Goal: Information Seeking & Learning: Learn about a topic

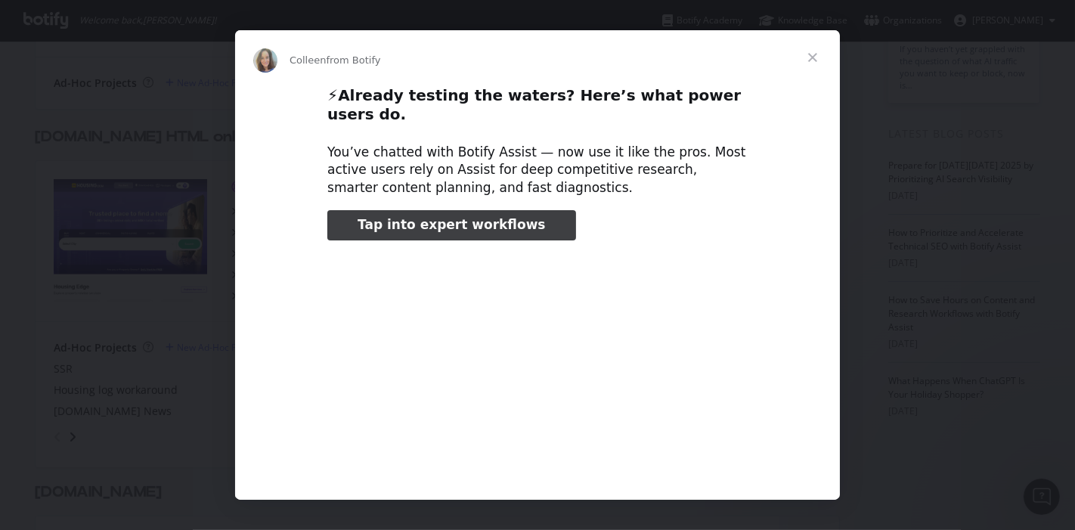
click at [472, 217] on span "Tap into expert workflows" at bounding box center [452, 224] width 188 height 15
type input "3294335"
click at [813, 54] on span "Close" at bounding box center [813, 57] width 54 height 54
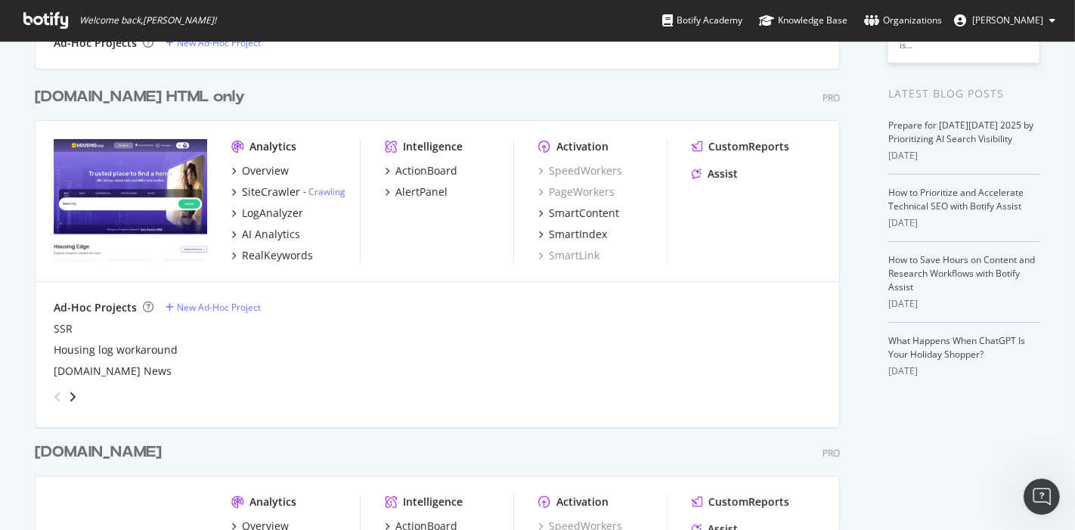
scroll to position [281, 0]
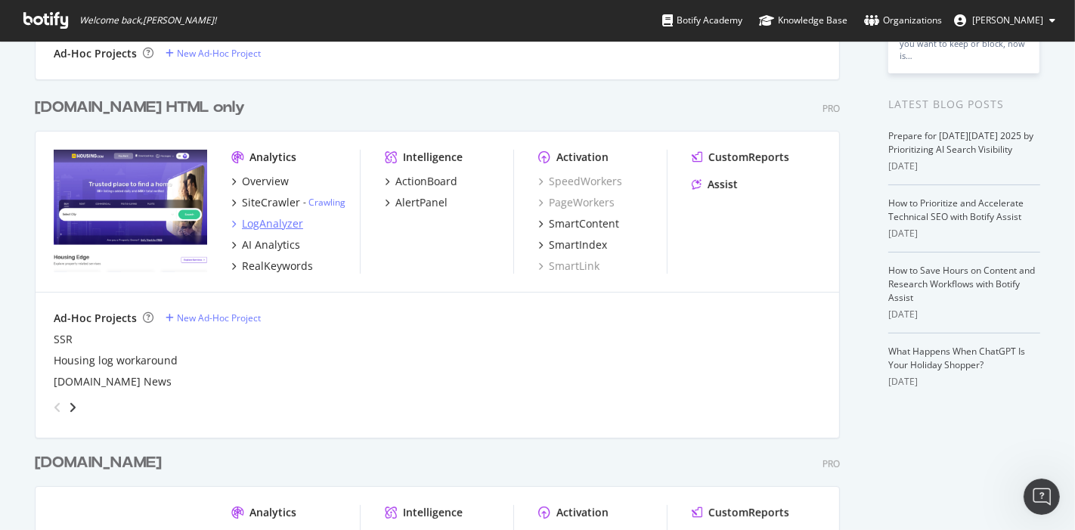
click at [262, 222] on div "LogAnalyzer" at bounding box center [272, 223] width 61 height 15
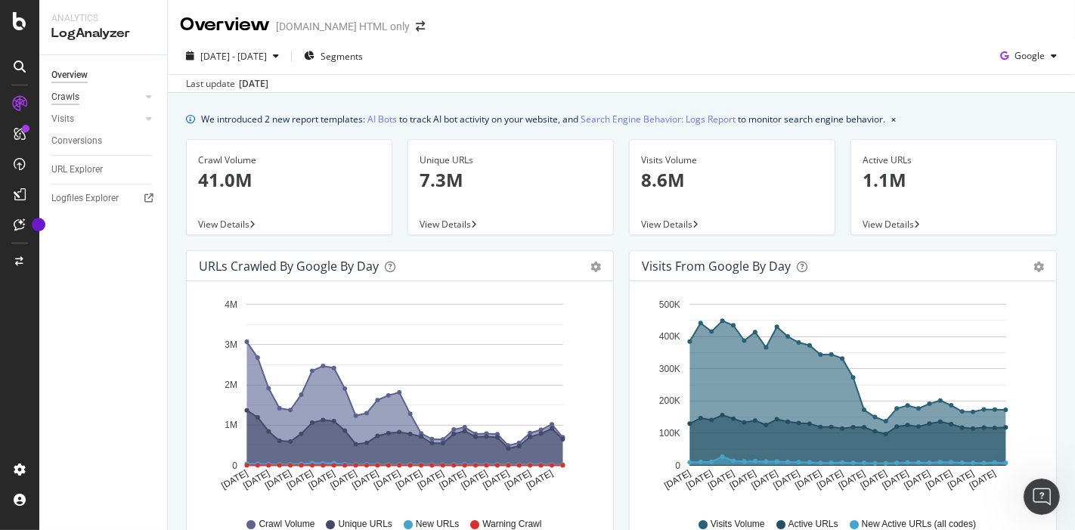
click at [77, 98] on div "Crawls" at bounding box center [65, 97] width 28 height 16
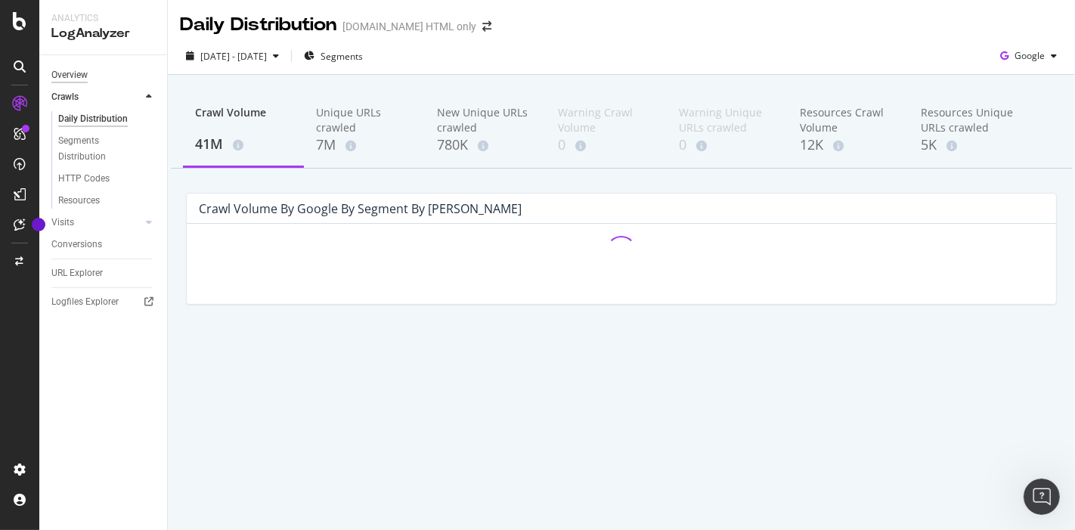
click at [72, 72] on div "Overview" at bounding box center [69, 75] width 36 height 16
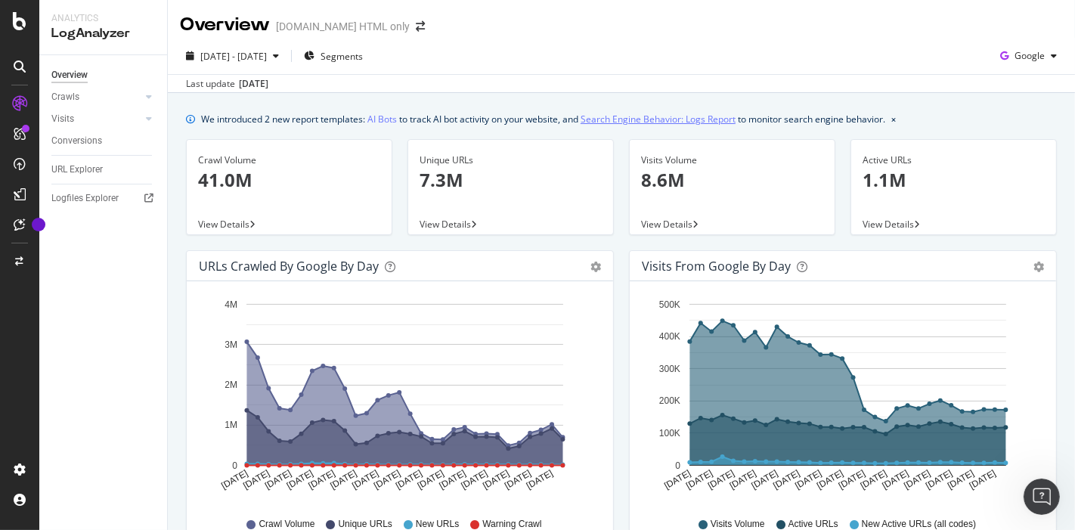
click at [640, 126] on link "Search Engine Behavior: Logs Report" at bounding box center [658, 119] width 155 height 16
click at [73, 101] on div "Crawls" at bounding box center [65, 97] width 28 height 16
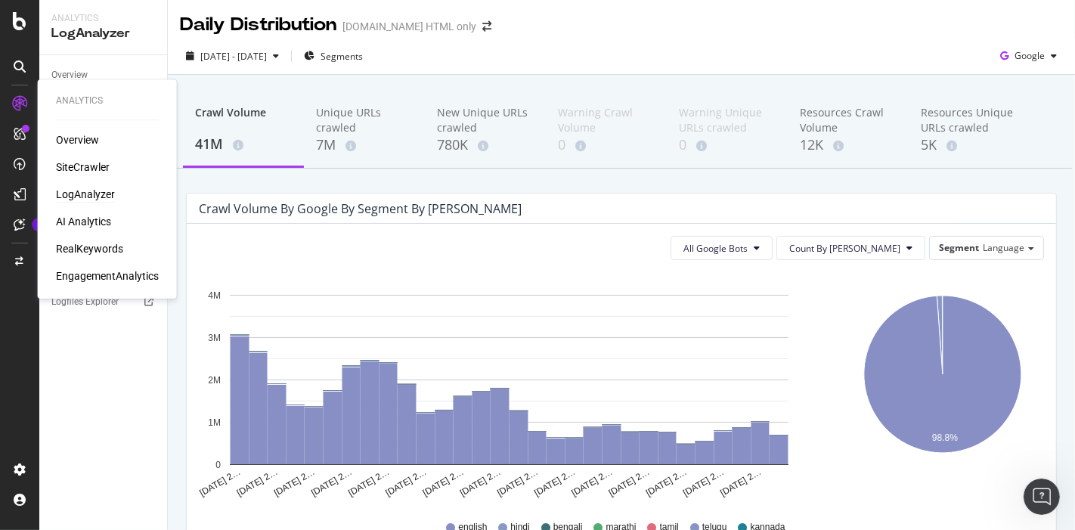
click at [98, 169] on div "SiteCrawler" at bounding box center [83, 167] width 54 height 15
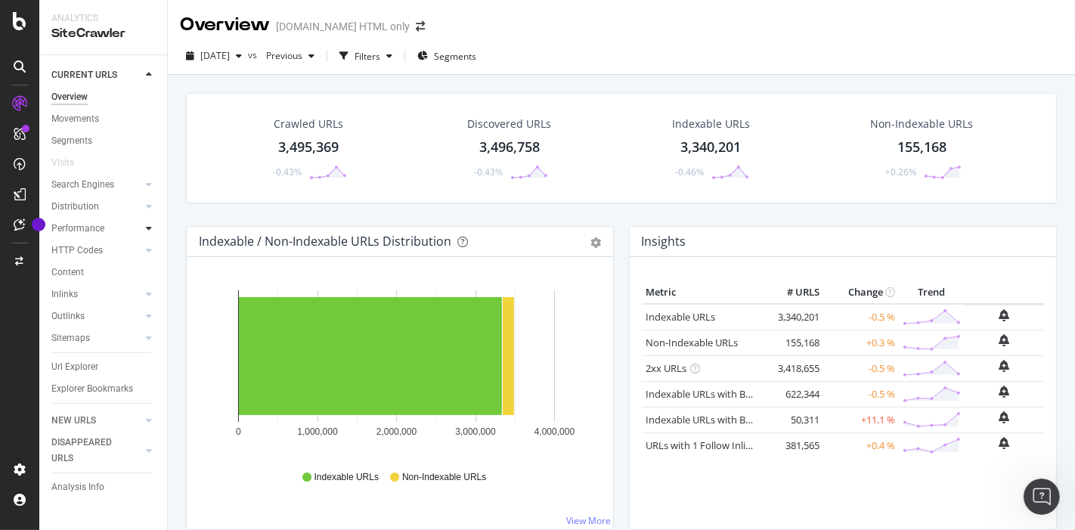
click at [146, 234] on div at bounding box center [148, 228] width 15 height 15
click at [84, 248] on div "Top Charts" at bounding box center [80, 251] width 45 height 16
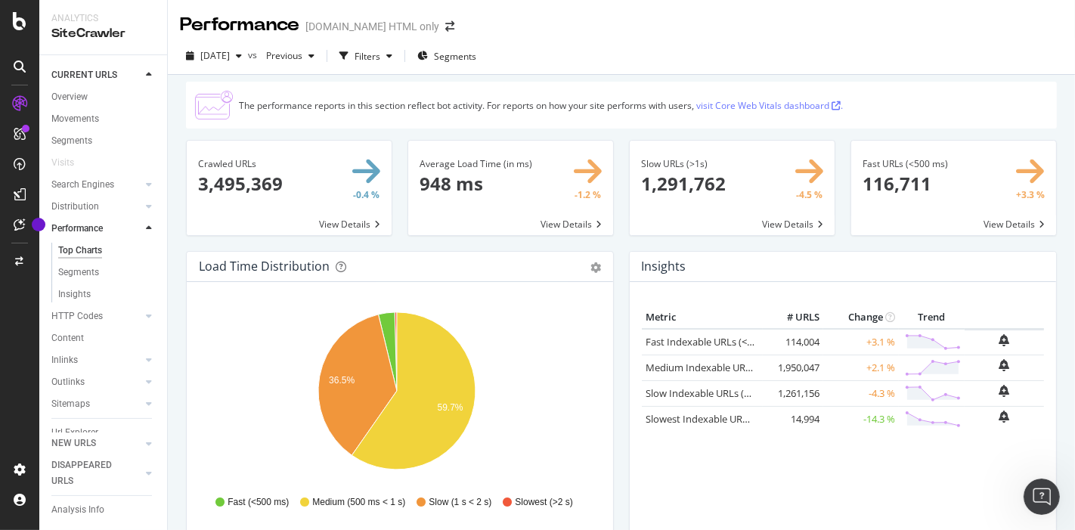
click at [767, 104] on link "visit Core Web Vitals dashboard ." at bounding box center [769, 105] width 147 height 13
click at [22, 24] on icon at bounding box center [20, 21] width 14 height 18
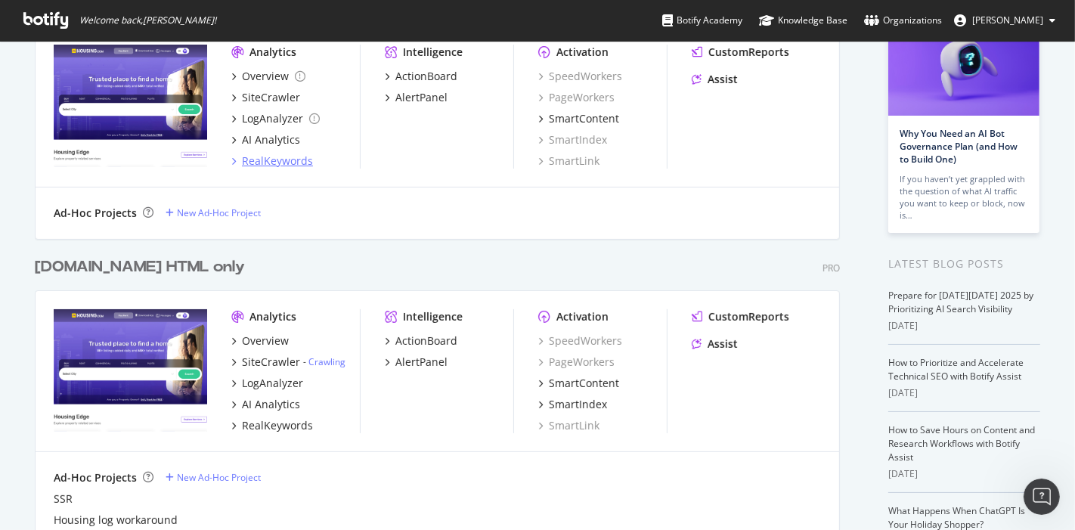
scroll to position [122, 0]
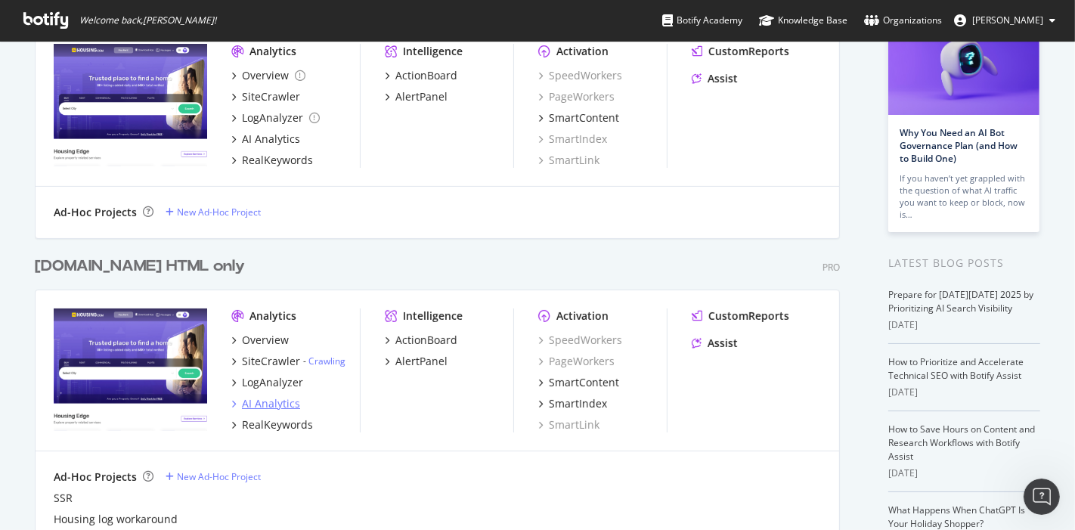
click at [231, 401] on div "AI Analytics" at bounding box center [265, 403] width 69 height 15
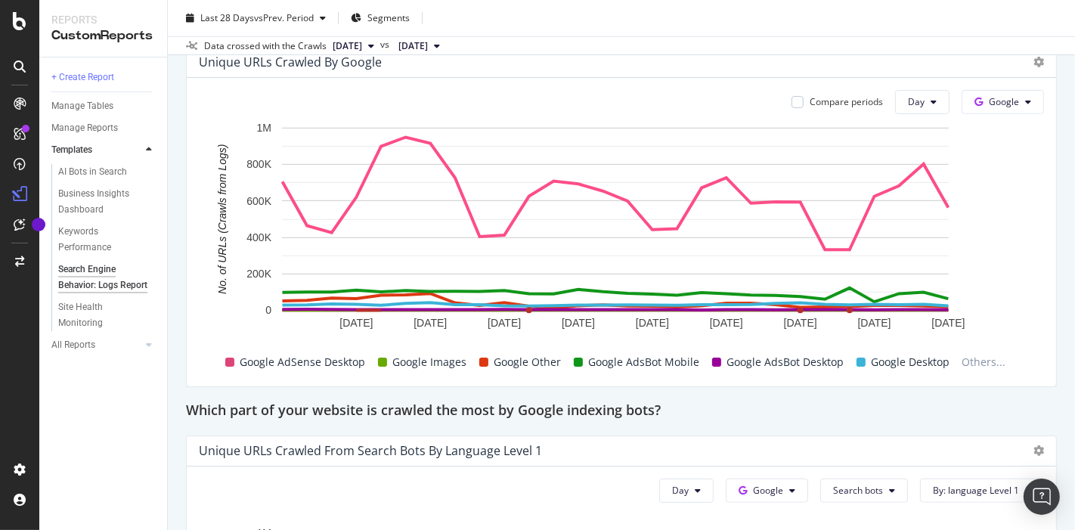
scroll to position [732, 0]
click at [85, 329] on div "Site Health Monitoring" at bounding box center [100, 315] width 85 height 32
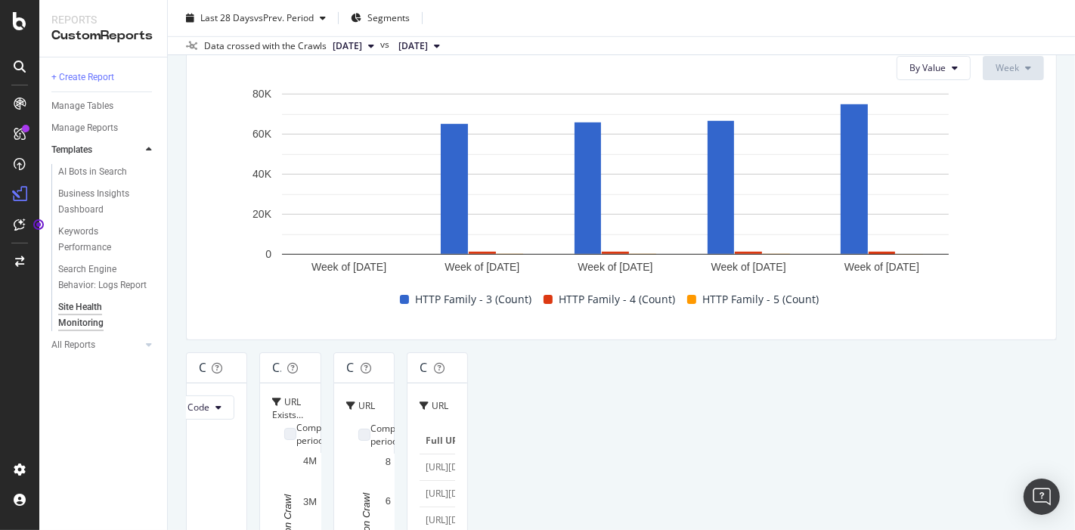
scroll to position [773, 0]
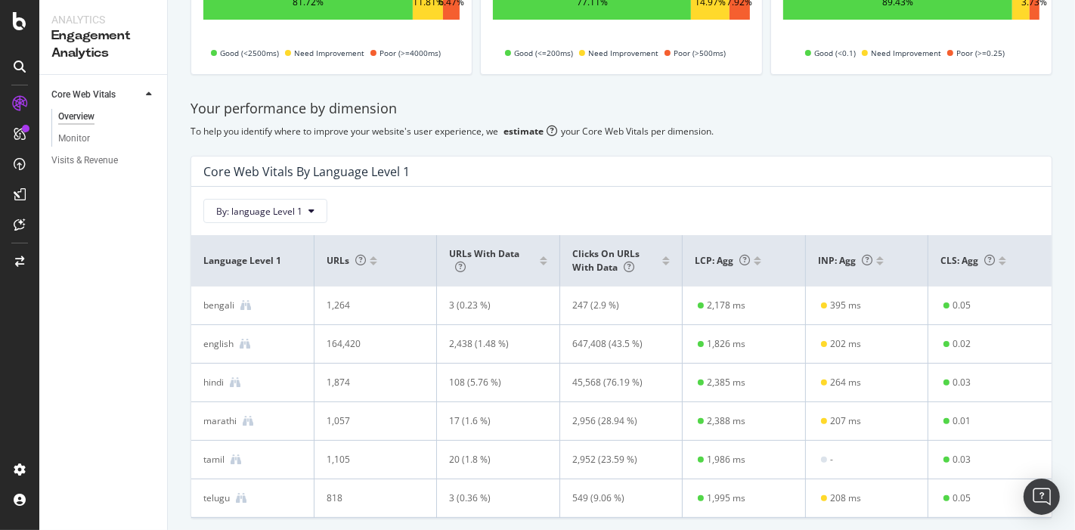
scroll to position [241, 0]
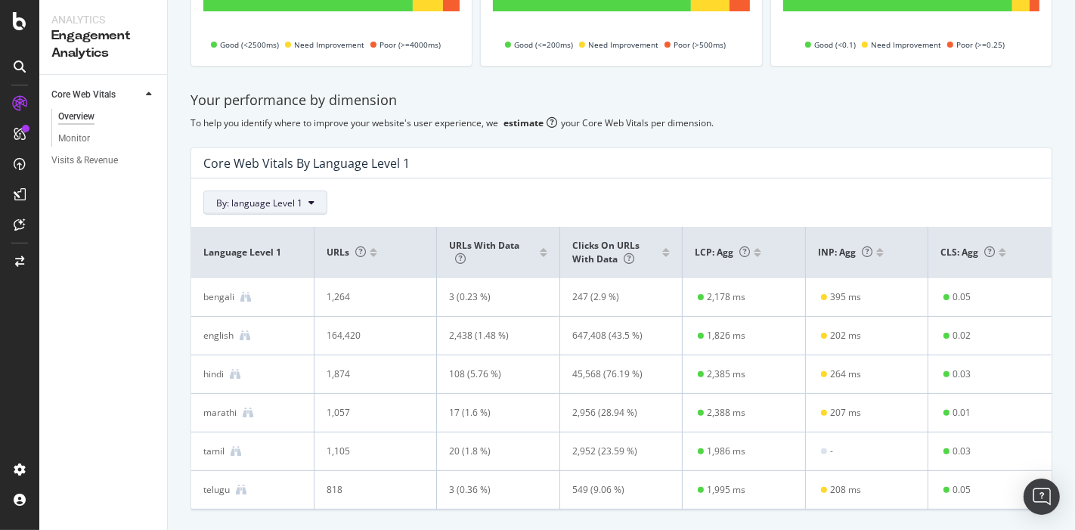
click at [285, 200] on span "By: language Level 1" at bounding box center [259, 203] width 86 height 13
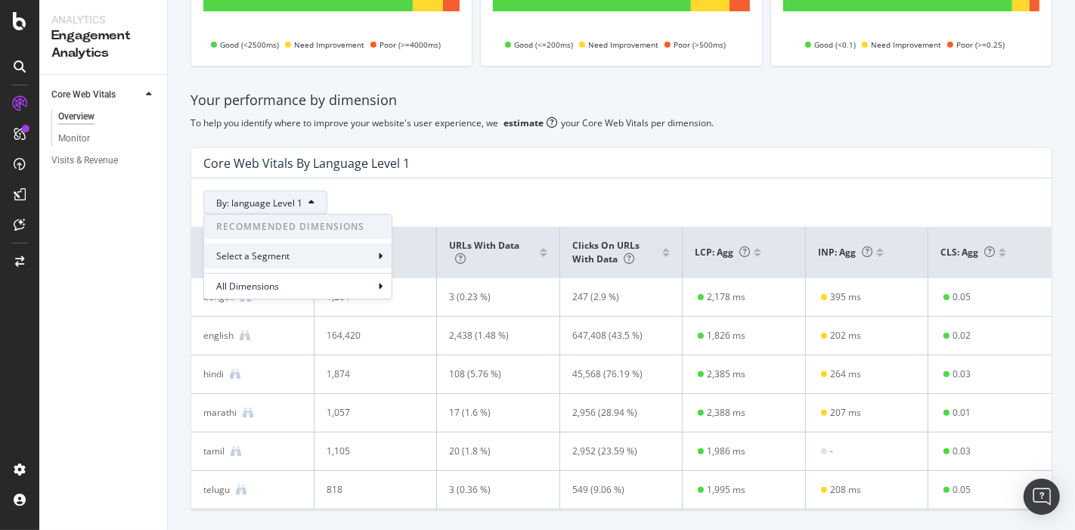
click at [287, 262] on div "Select a Segment" at bounding box center [254, 256] width 76 height 13
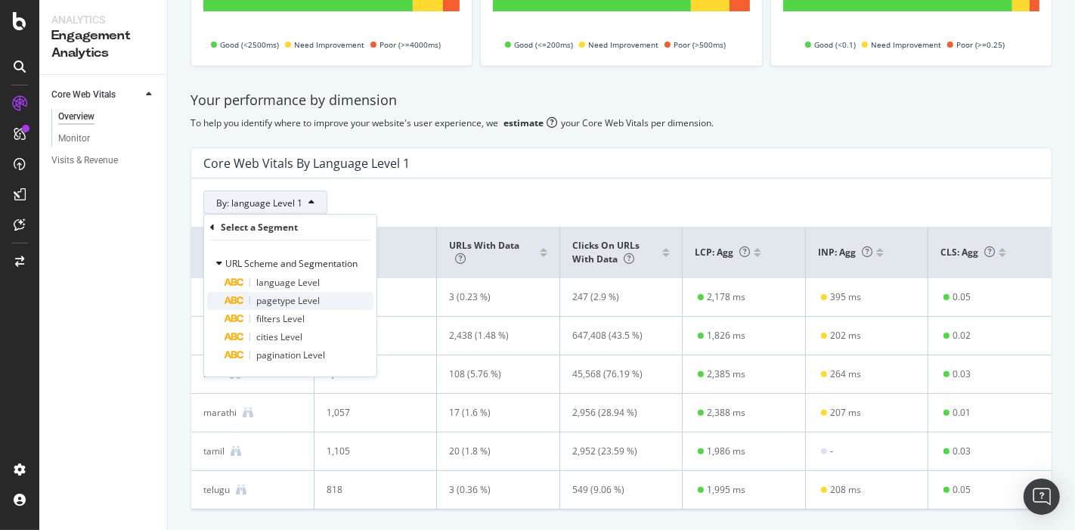
click at [301, 293] on div "pagetype Level" at bounding box center [299, 301] width 148 height 18
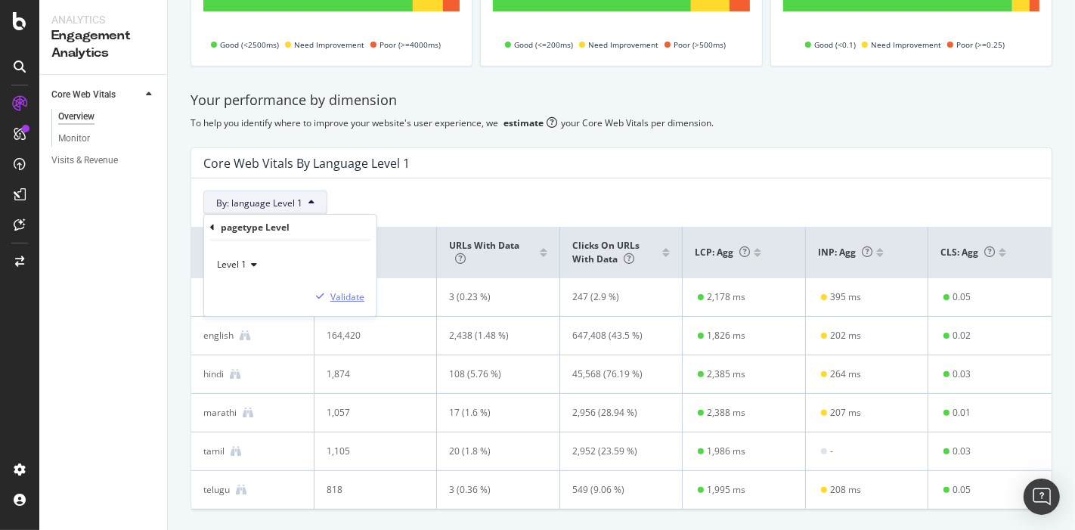
click at [342, 294] on div "Validate" at bounding box center [347, 296] width 34 height 13
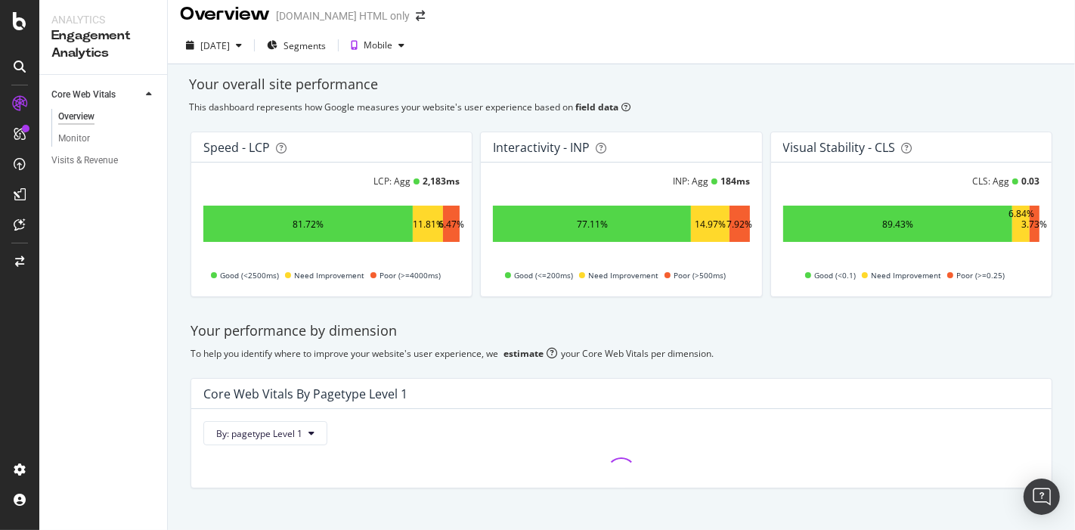
scroll to position [9, 0]
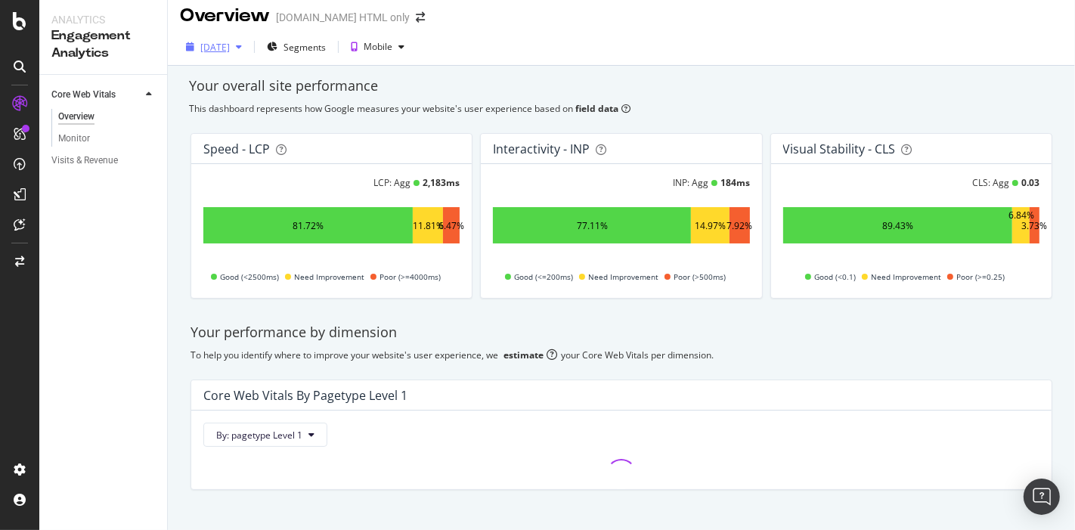
click at [230, 50] on div "2025 Oct. 13th" at bounding box center [214, 47] width 29 height 13
click at [700, 359] on div "To help you identify where to improve your website's user experience, we estima…" at bounding box center [622, 355] width 862 height 13
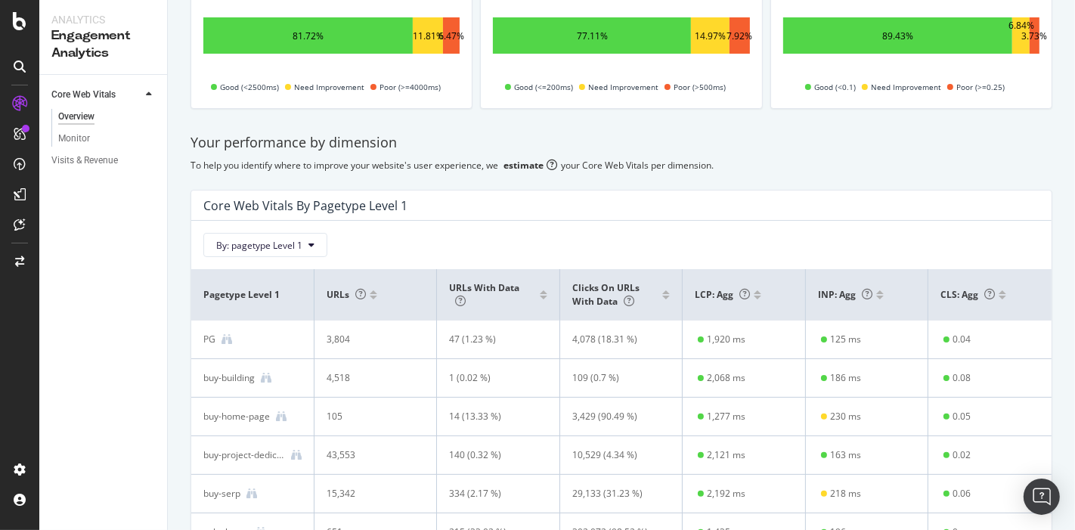
scroll to position [225, 0]
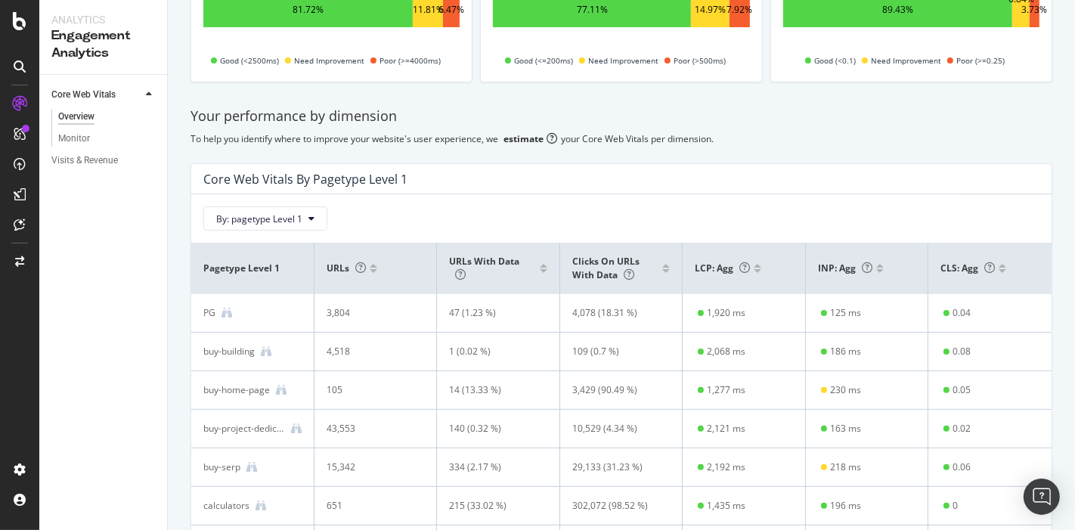
click at [876, 270] on div at bounding box center [880, 271] width 8 height 4
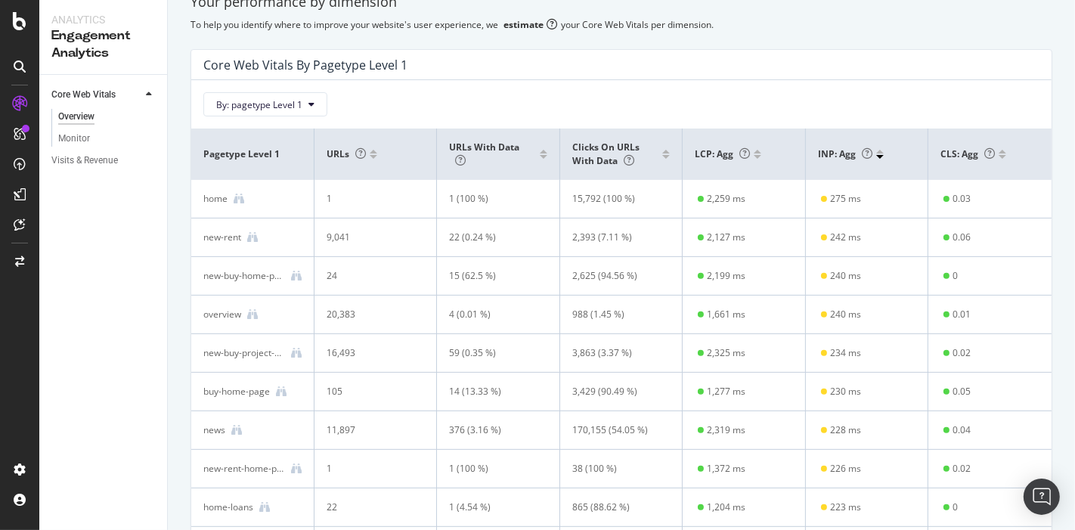
scroll to position [301, 0]
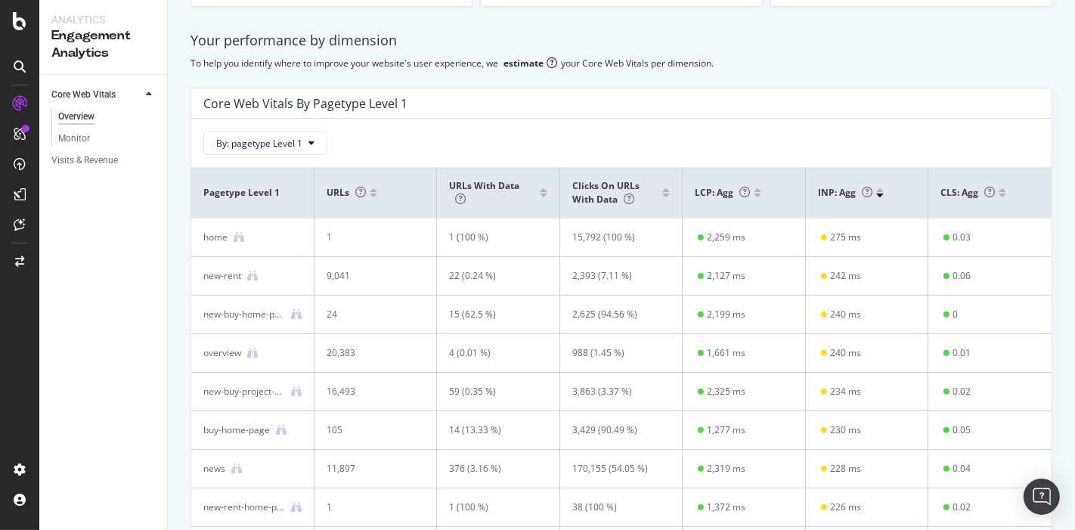
click at [806, 385] on td "234 ms" at bounding box center [867, 392] width 123 height 39
click at [79, 138] on div "Monitor" at bounding box center [74, 139] width 32 height 16
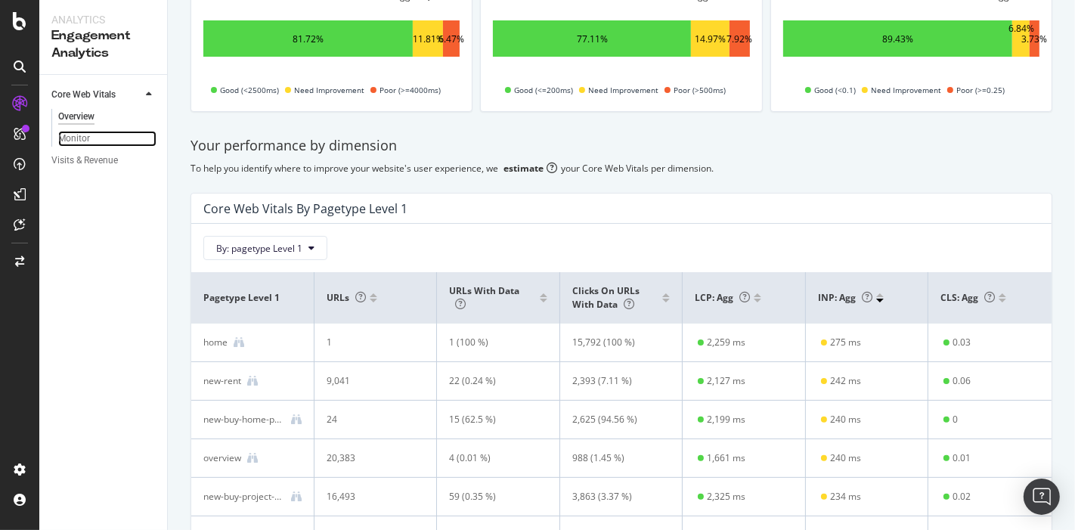
scroll to position [195, 0]
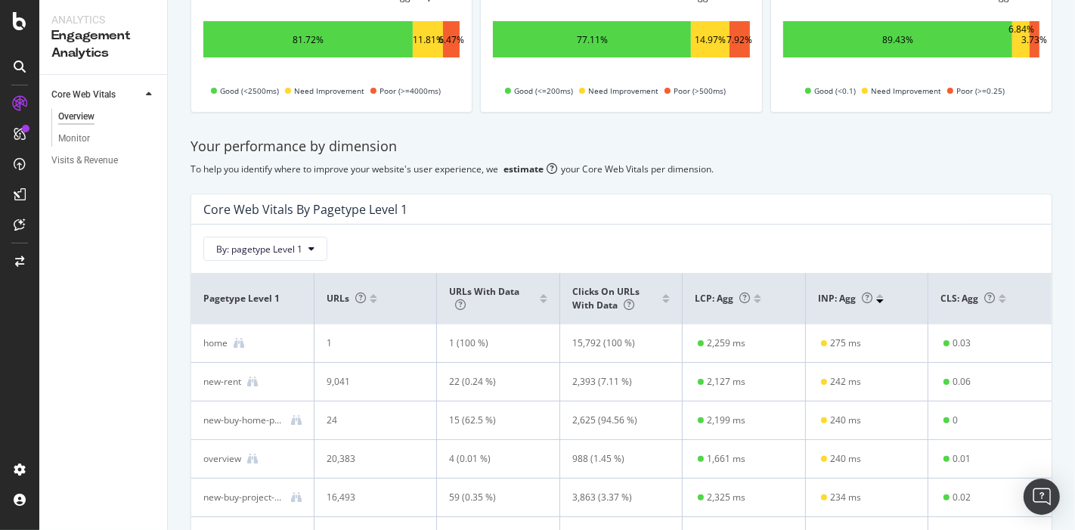
click at [754, 299] on div at bounding box center [758, 301] width 8 height 4
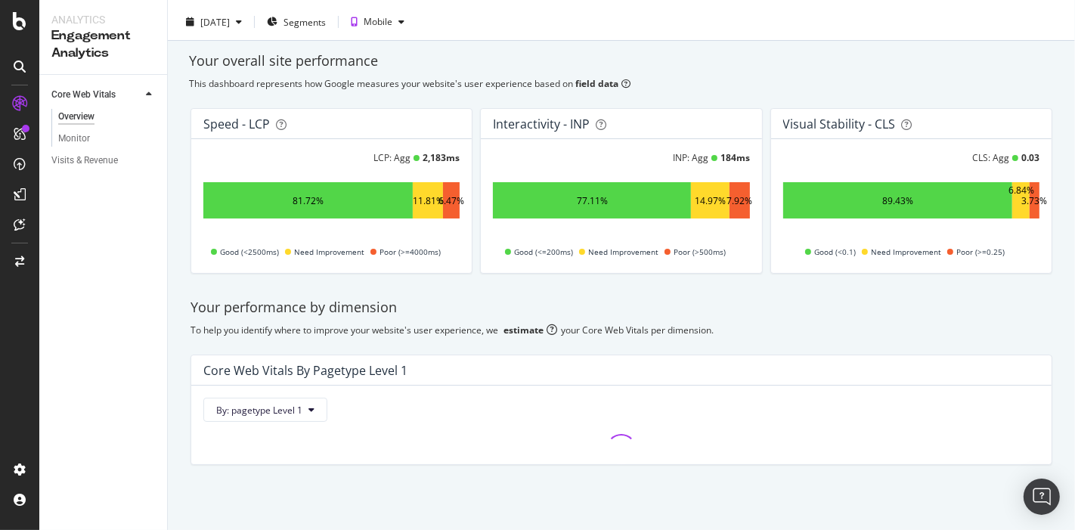
scroll to position [32, 0]
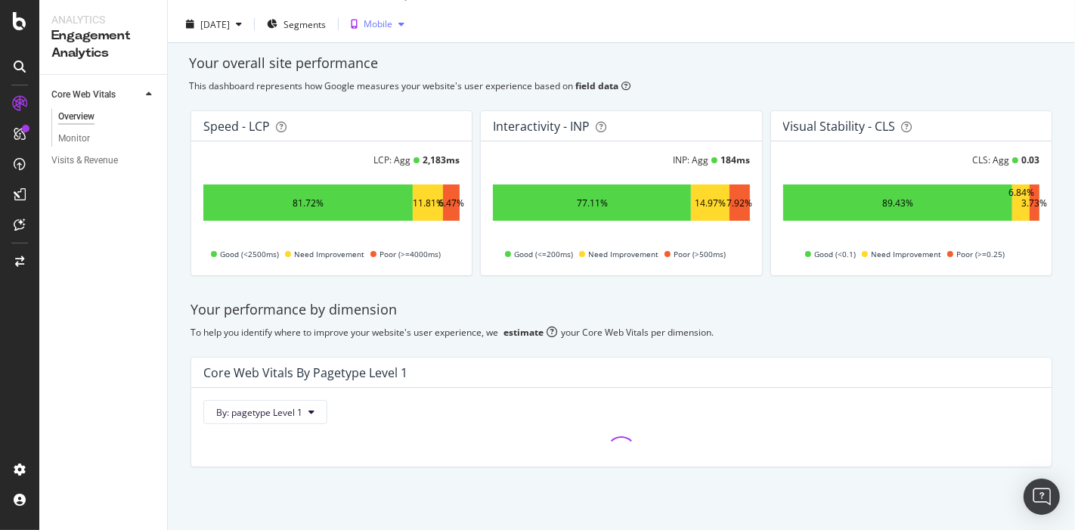
click at [392, 24] on div "Mobile" at bounding box center [378, 24] width 29 height 9
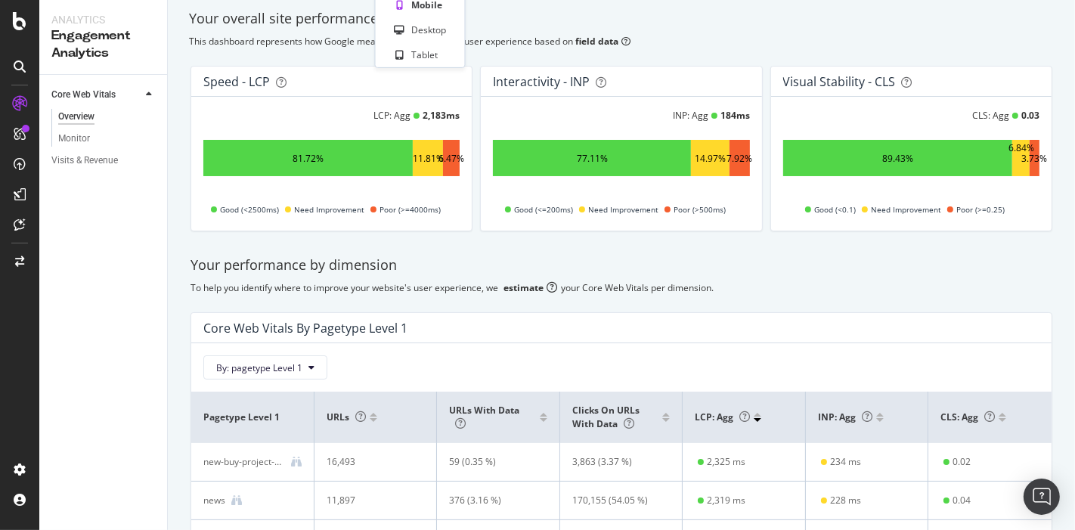
scroll to position [0, 0]
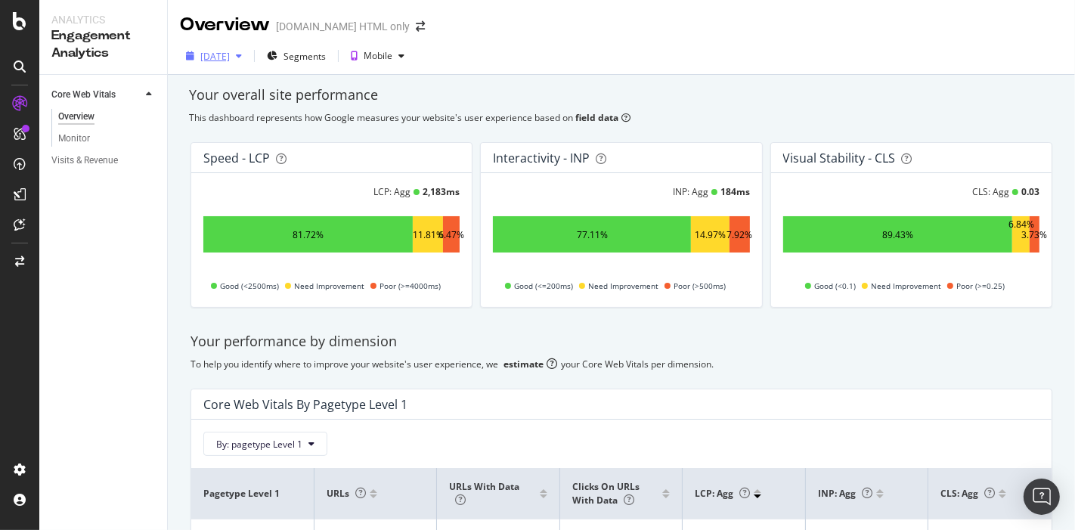
click at [225, 46] on div "2025 Oct. 13th" at bounding box center [214, 56] width 68 height 23
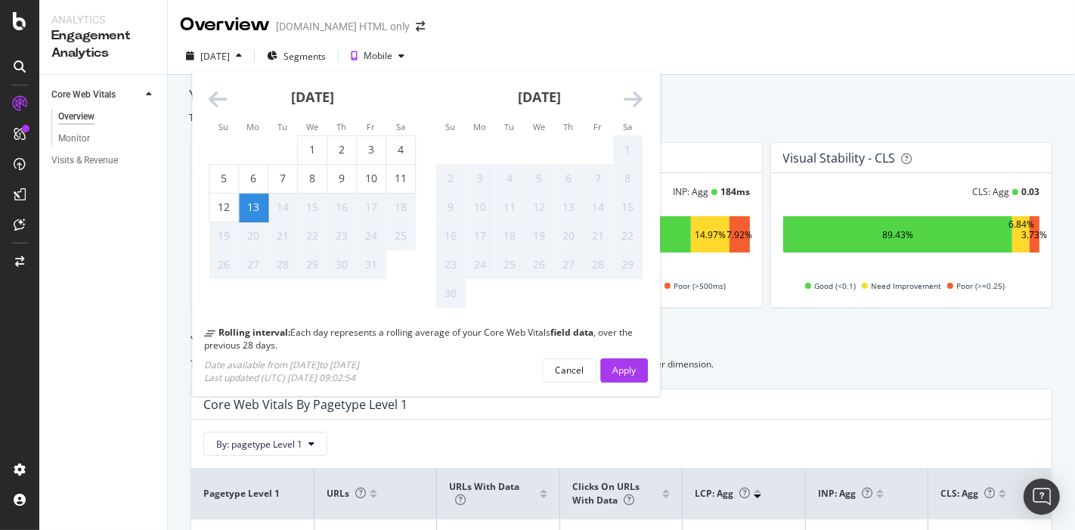
click at [225, 107] on icon "Move backward to switch to the previous month." at bounding box center [218, 99] width 19 height 21
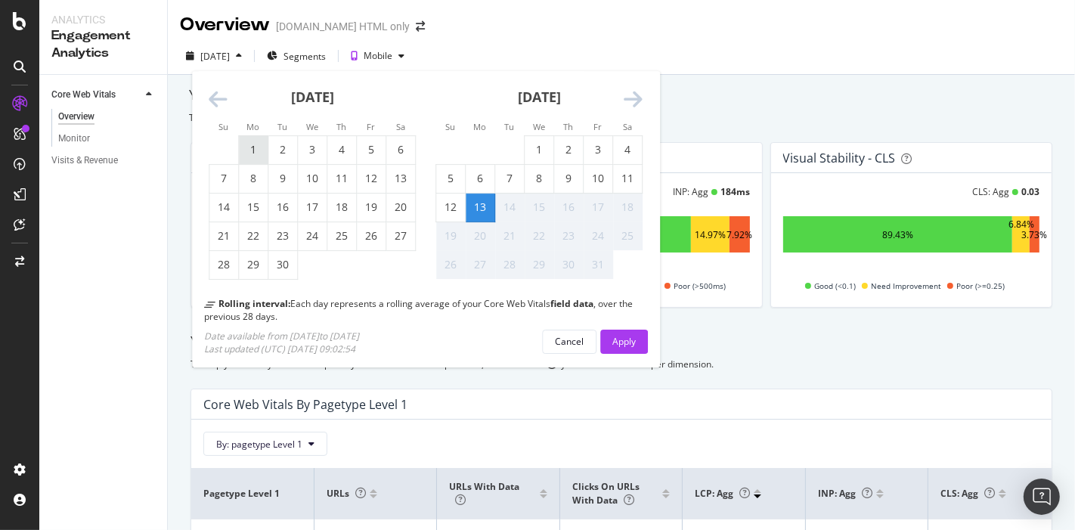
click at [266, 157] on div "1" at bounding box center [253, 150] width 29 height 15
click at [475, 204] on div "13" at bounding box center [480, 207] width 29 height 15
click at [513, 169] on div "7" at bounding box center [509, 179] width 29 height 28
click at [302, 177] on div "10" at bounding box center [312, 179] width 29 height 15
click at [636, 333] on button "Apply" at bounding box center [624, 342] width 48 height 24
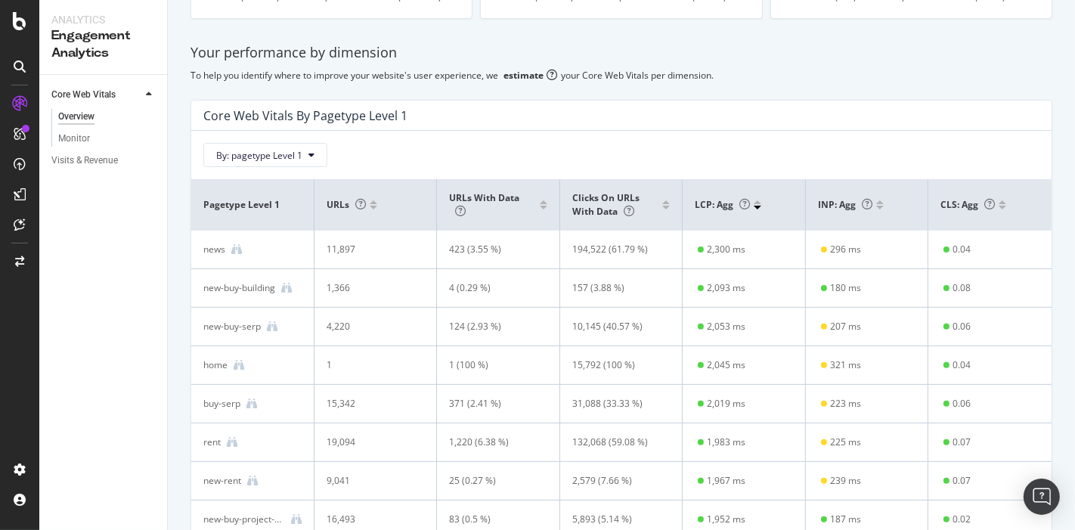
scroll to position [293, 0]
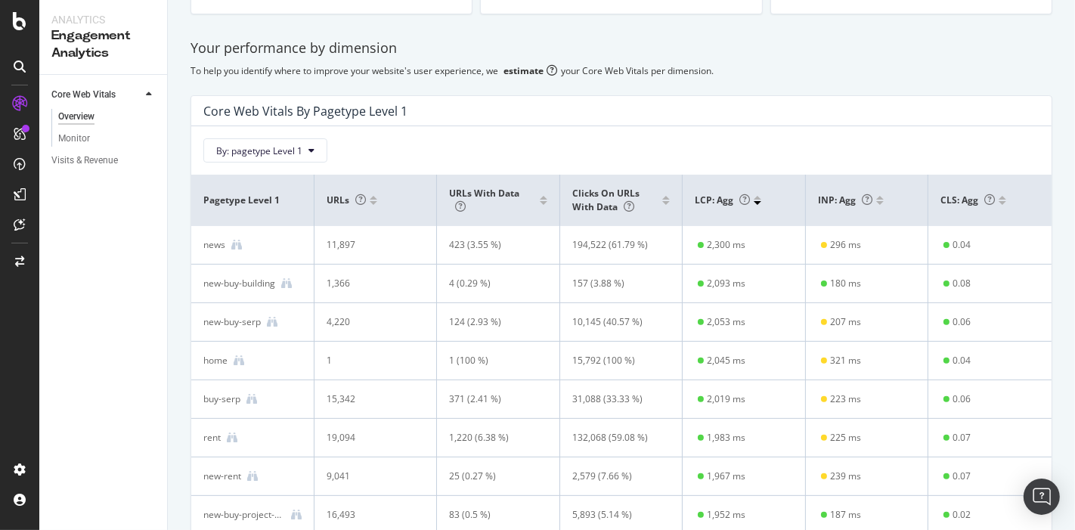
click at [876, 201] on div at bounding box center [880, 203] width 8 height 4
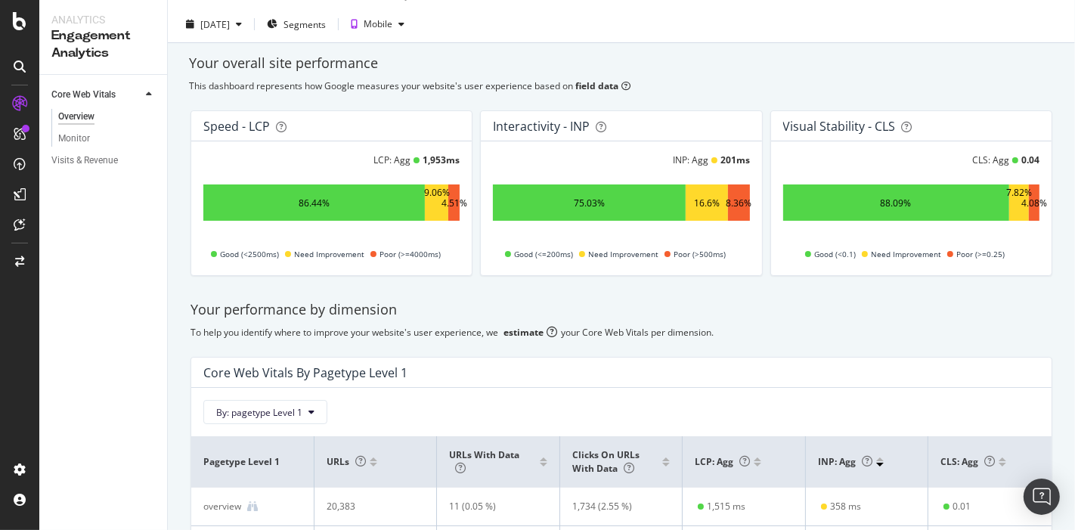
scroll to position [0, 0]
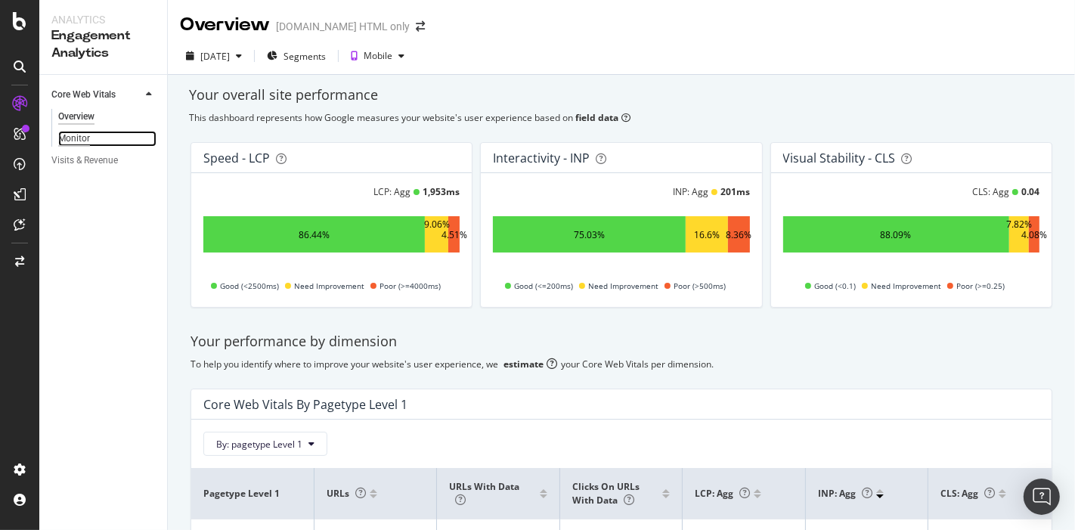
click at [74, 132] on div "Monitor" at bounding box center [74, 139] width 32 height 16
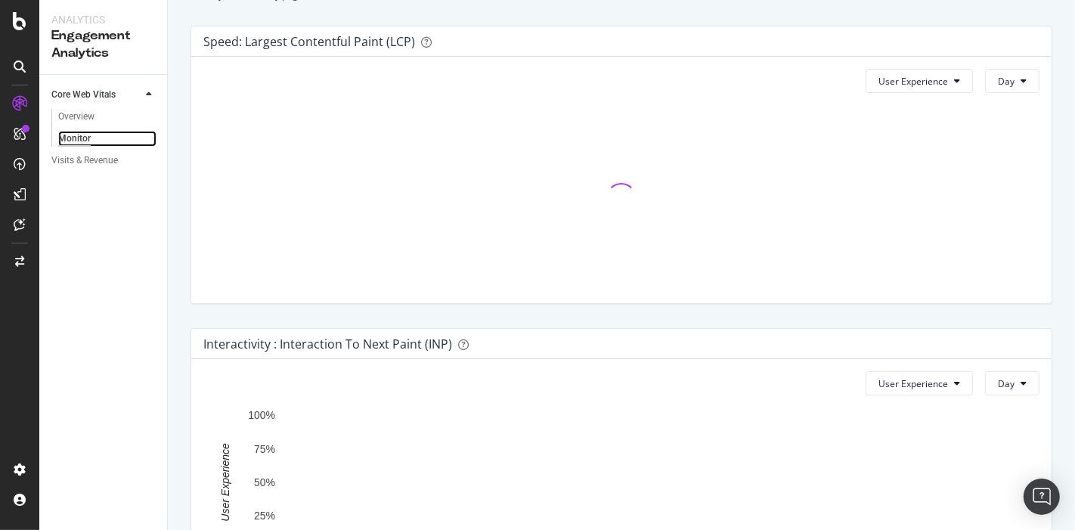
scroll to position [499, 0]
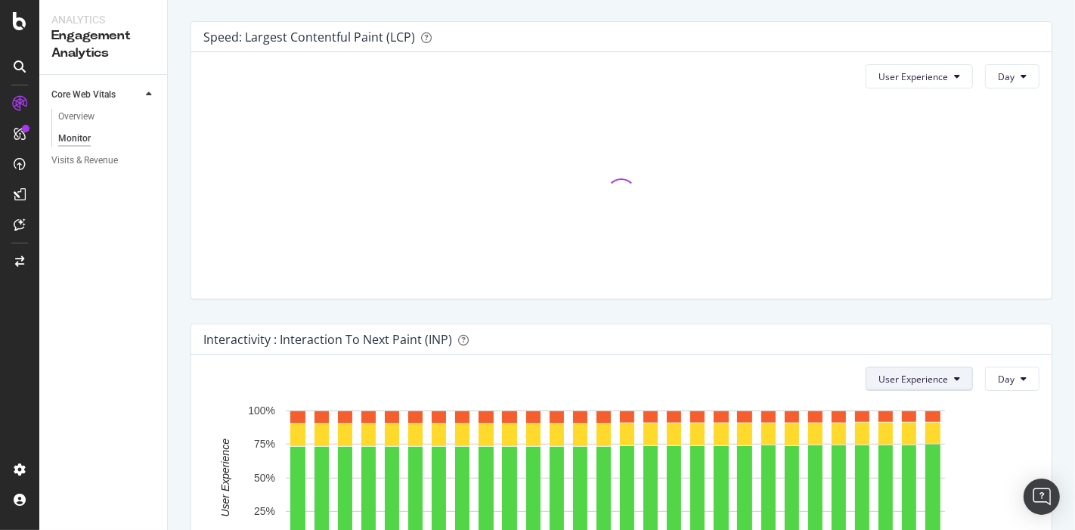
click at [929, 373] on span "User Experience" at bounding box center [914, 379] width 70 height 13
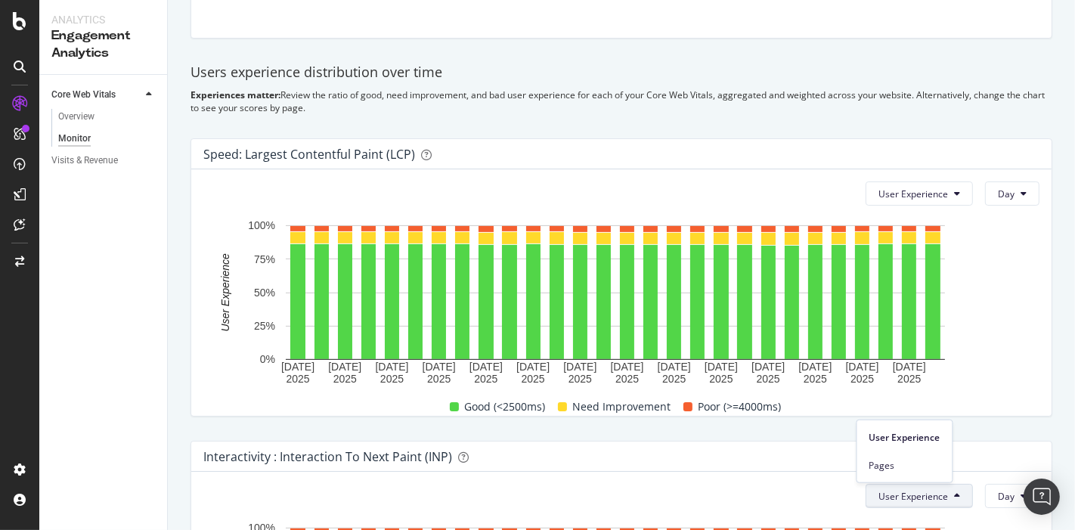
scroll to position [0, 0]
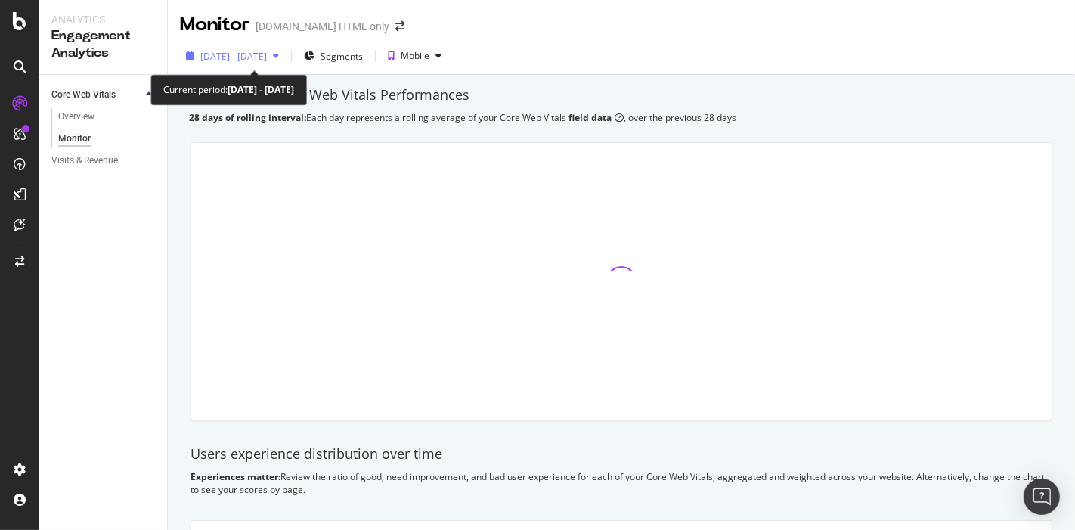
click at [285, 45] on div "2025 Aug. 14th - Sep. 10th" at bounding box center [232, 56] width 105 height 23
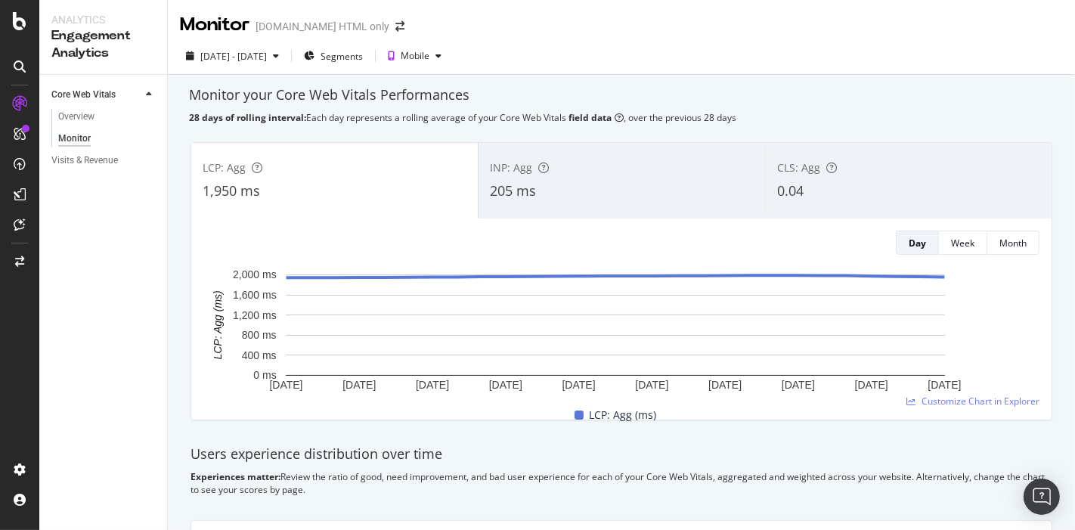
click at [145, 289] on div "Core Web Vitals Overview Monitor Visits & Revenue" at bounding box center [103, 302] width 128 height 455
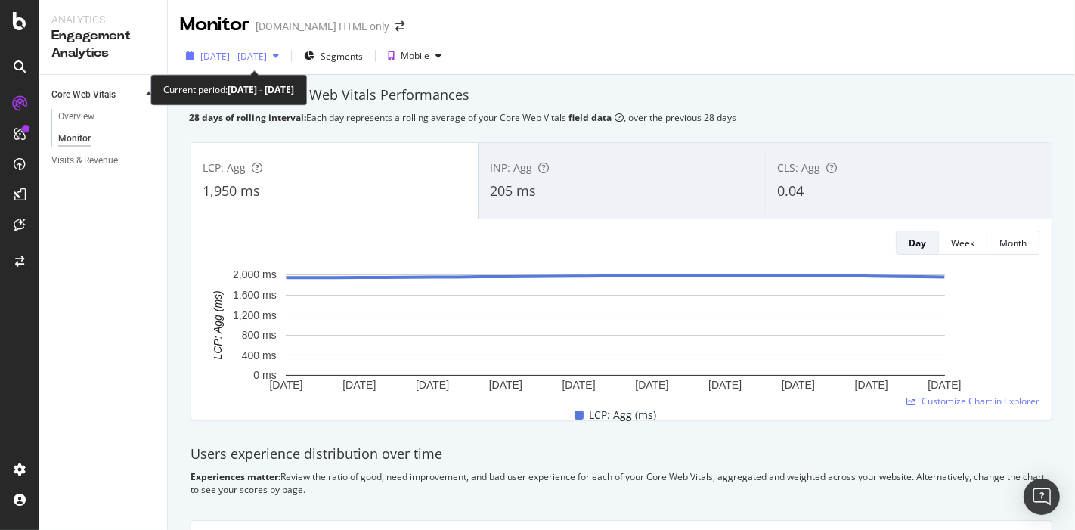
click at [234, 57] on span "2025 Aug. 14th - Sep. 10th" at bounding box center [233, 56] width 67 height 13
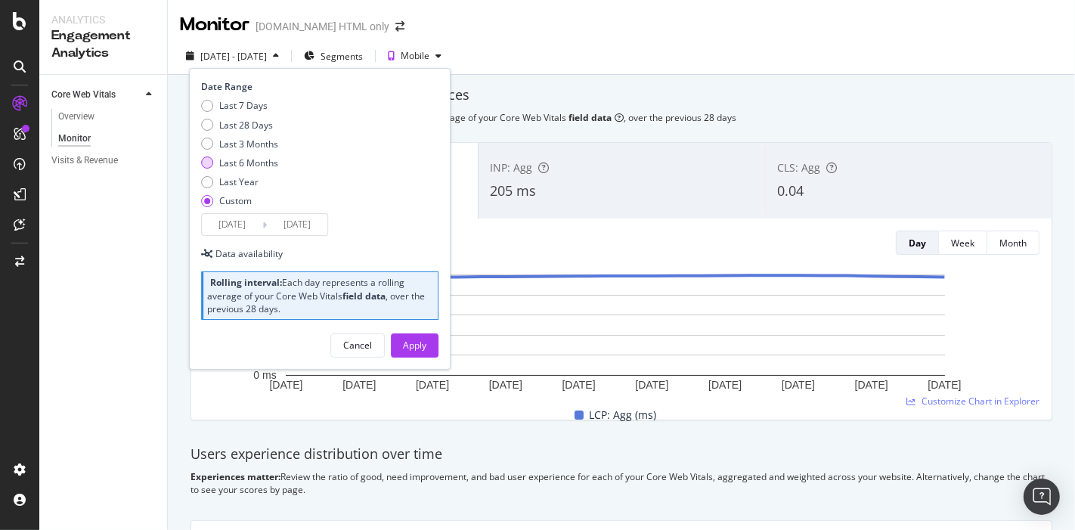
click at [215, 160] on div "Last 6 Months" at bounding box center [239, 163] width 77 height 13
type input "2025/04/14"
type input "2025/10/13"
click at [246, 150] on div "Last 7 Days Last 28 Days Last 3 Months Last 6 Months Last Year Custom" at bounding box center [239, 156] width 77 height 114
click at [253, 143] on div "Last 3 Months" at bounding box center [248, 144] width 59 height 13
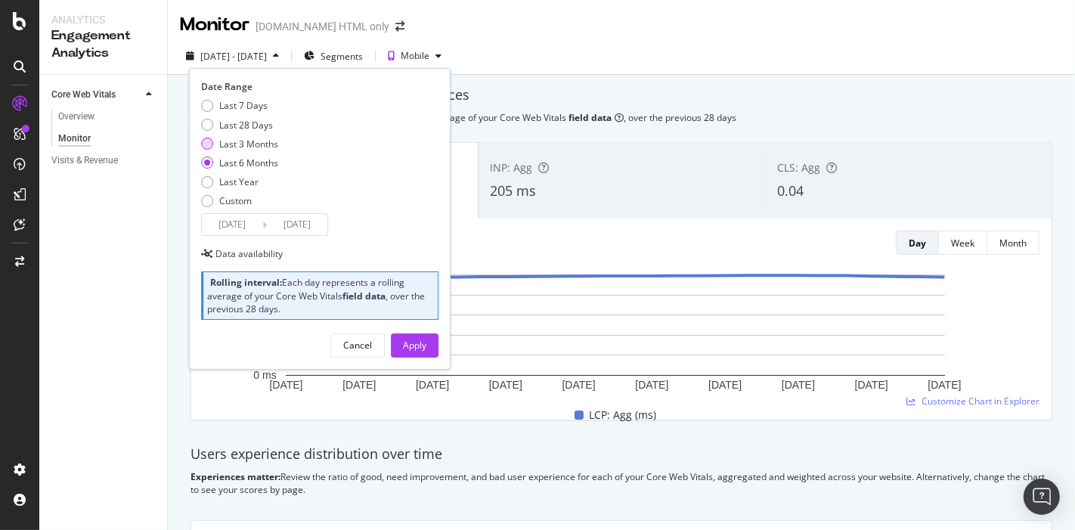
type input "2025/07/14"
click at [406, 334] on div "Apply" at bounding box center [414, 345] width 23 height 23
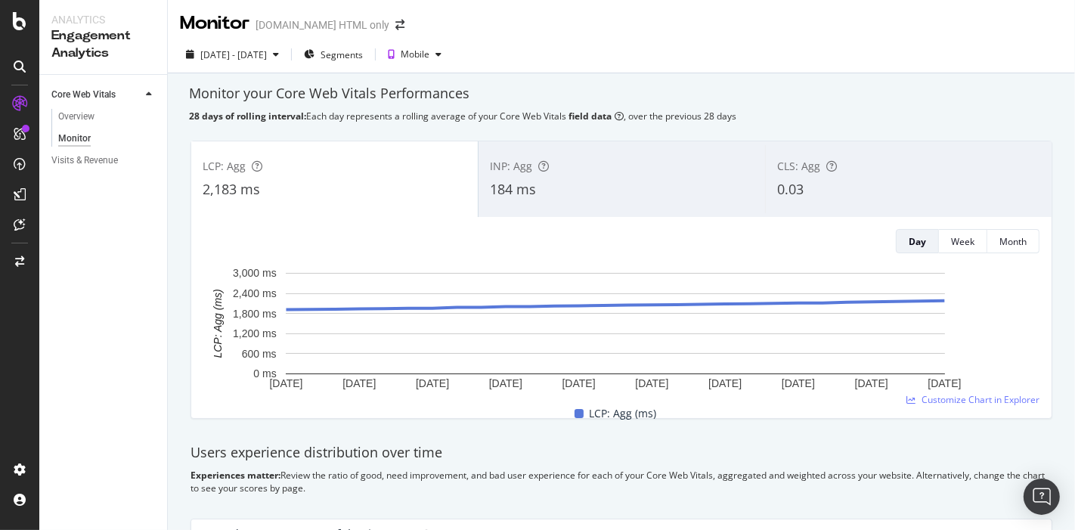
scroll to position [2, 0]
click at [363, 55] on span "Segments" at bounding box center [342, 54] width 42 height 13
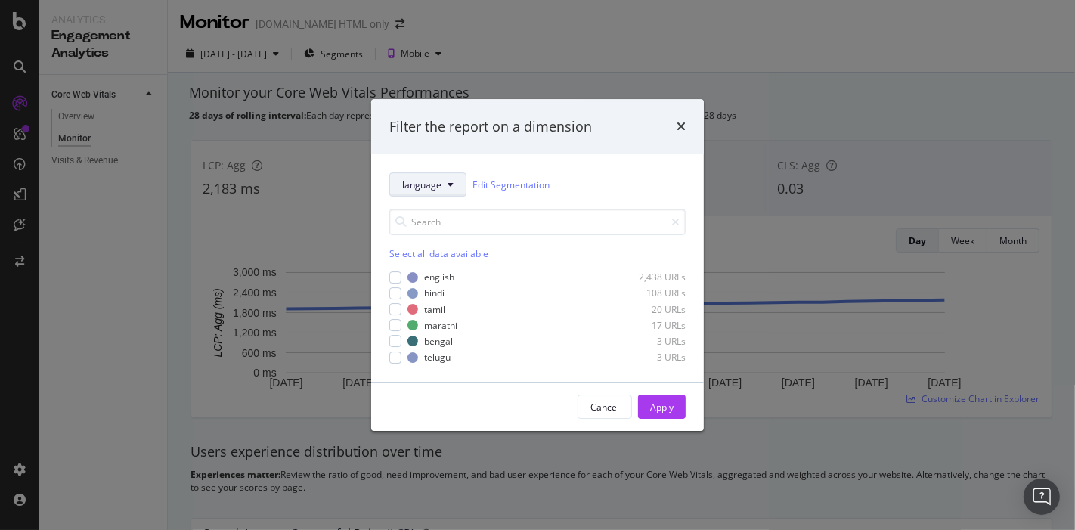
click at [435, 193] on button "language" at bounding box center [427, 184] width 77 height 24
click at [446, 261] on span "pagetype" at bounding box center [429, 267] width 54 height 14
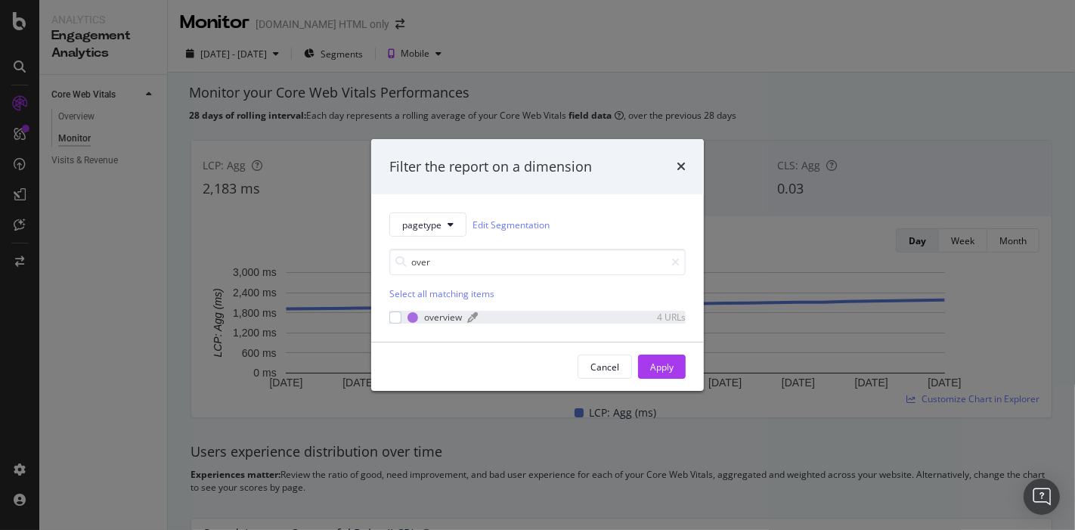
type input "over"
click at [436, 311] on div "overview" at bounding box center [443, 317] width 38 height 13
click at [659, 372] on div "Apply" at bounding box center [661, 367] width 23 height 13
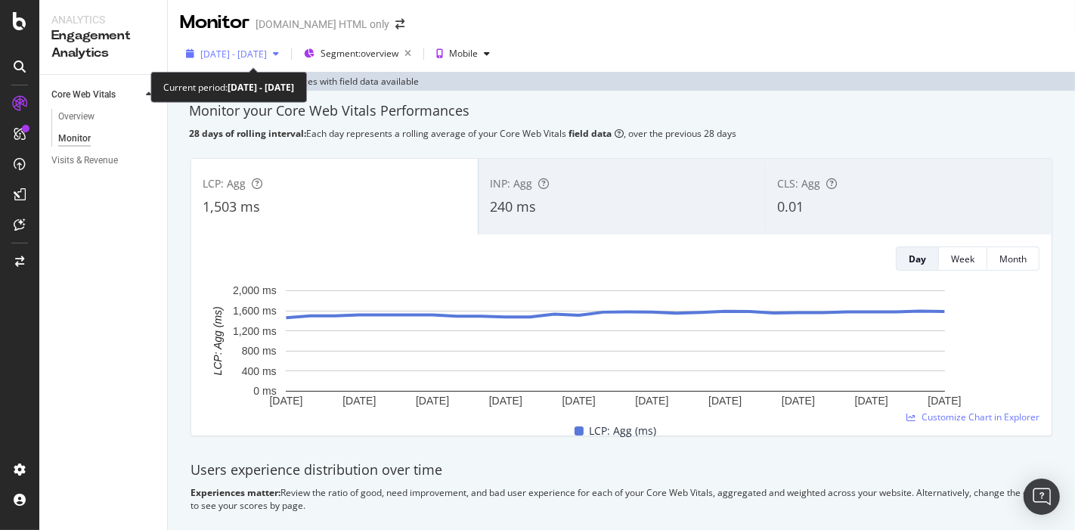
click at [267, 55] on span "2025 Sep. 16th - Oct. 13th" at bounding box center [233, 54] width 67 height 13
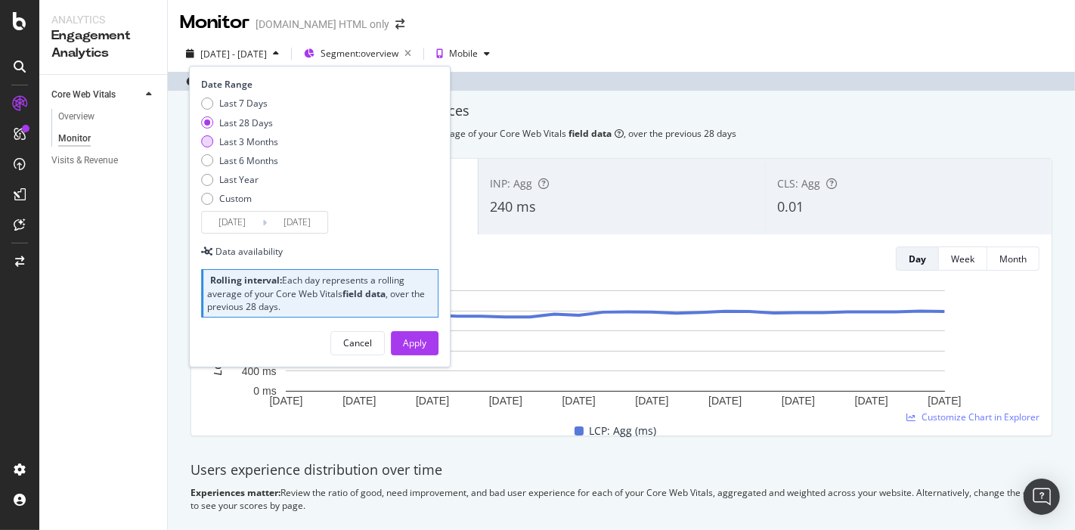
click at [233, 138] on div "Last 3 Months" at bounding box center [248, 141] width 59 height 13
type input "2025/07/14"
click at [425, 351] on div "Apply" at bounding box center [414, 343] width 23 height 23
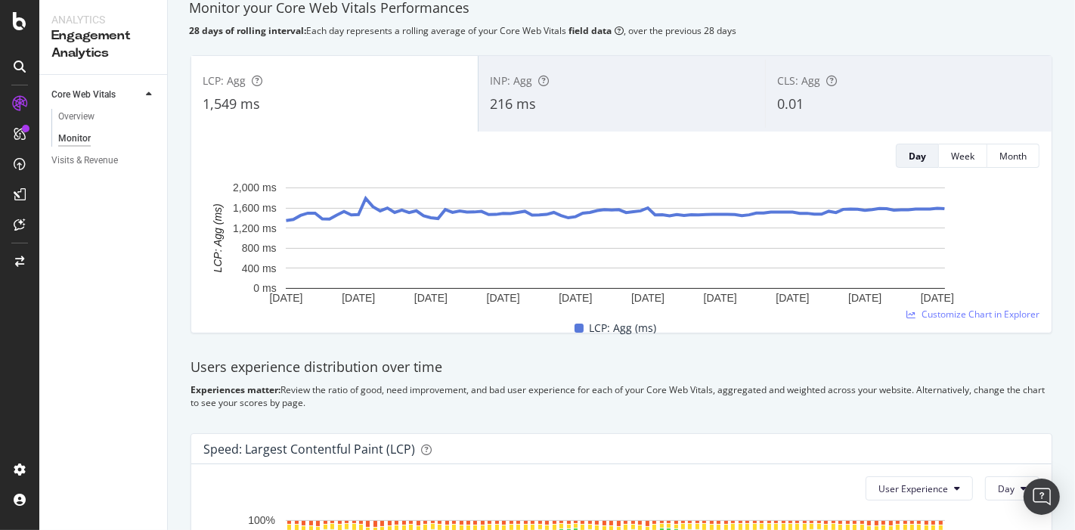
scroll to position [84, 0]
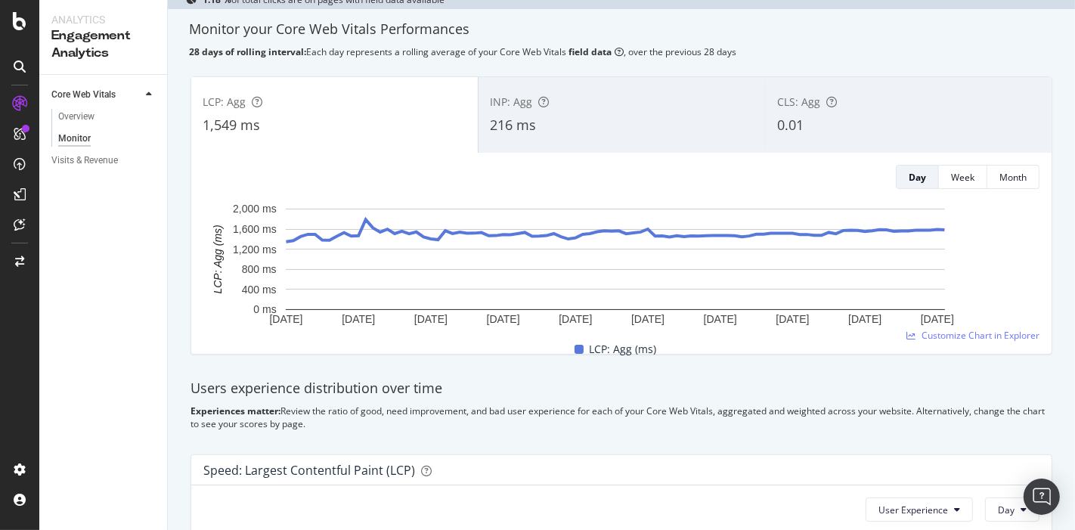
click at [585, 135] on div "216 ms" at bounding box center [622, 126] width 264 height 20
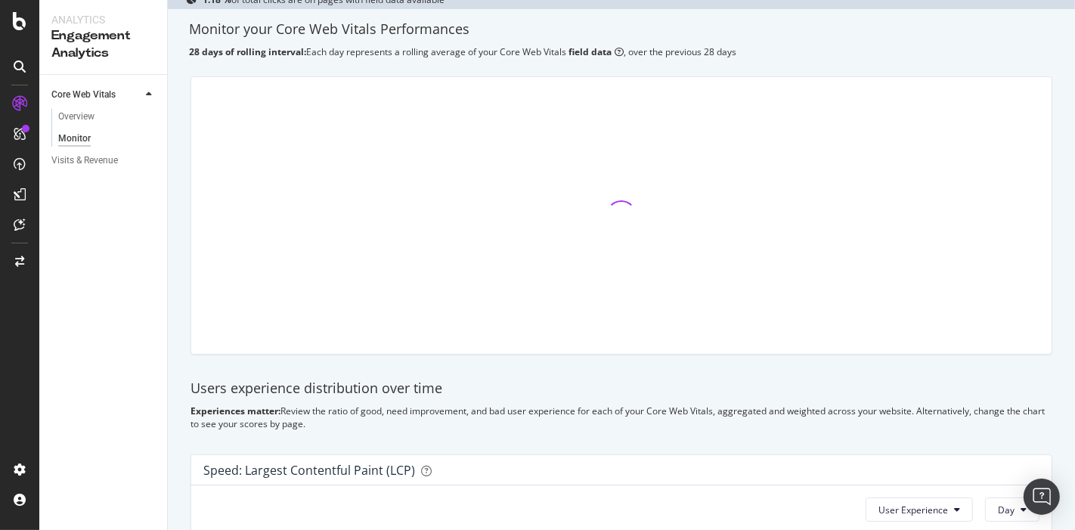
scroll to position [0, 0]
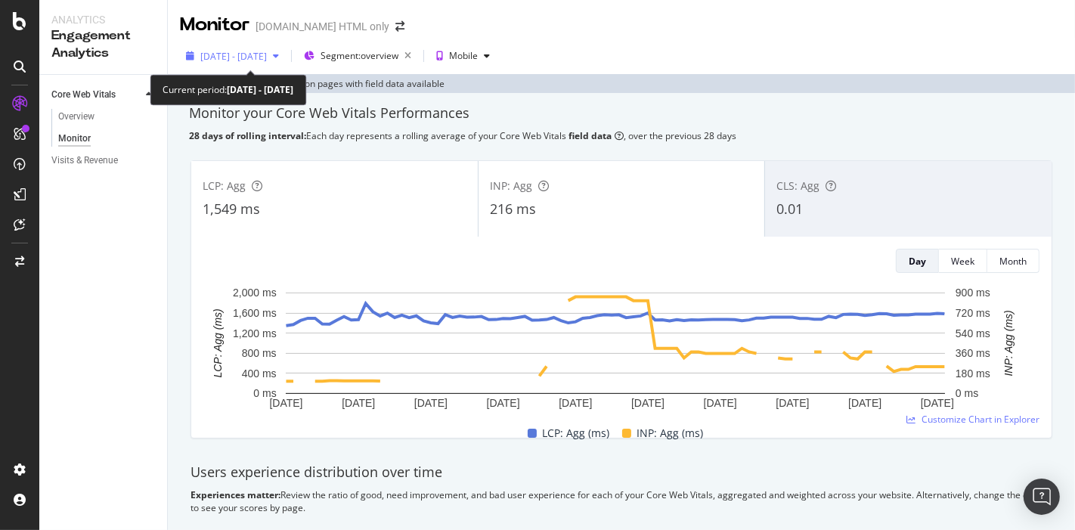
click at [250, 46] on div "2025 Jul. 14th - Oct. 13th" at bounding box center [232, 56] width 105 height 23
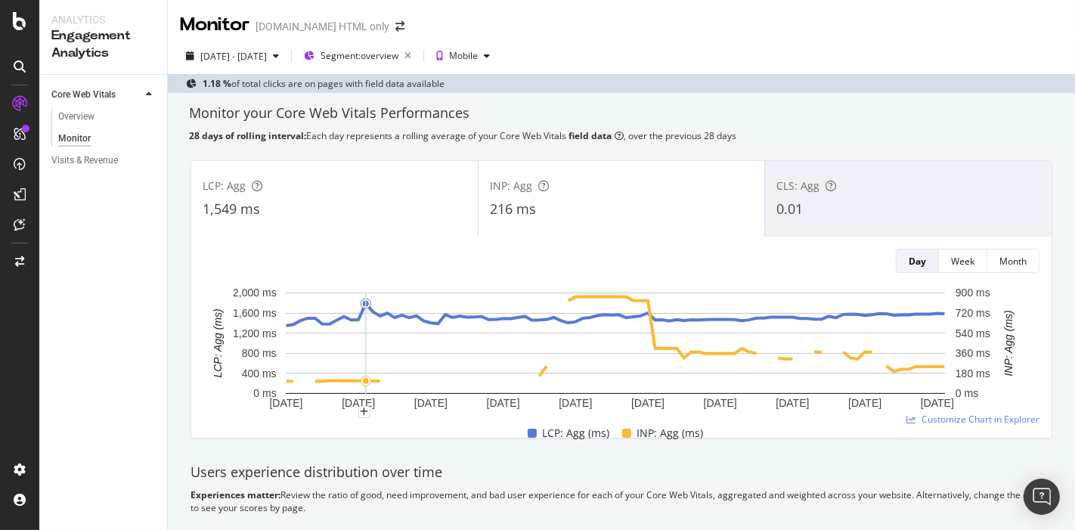
click at [339, 432] on div "LCP: Agg (ms) INP: Agg (ms)" at bounding box center [615, 433] width 836 height 18
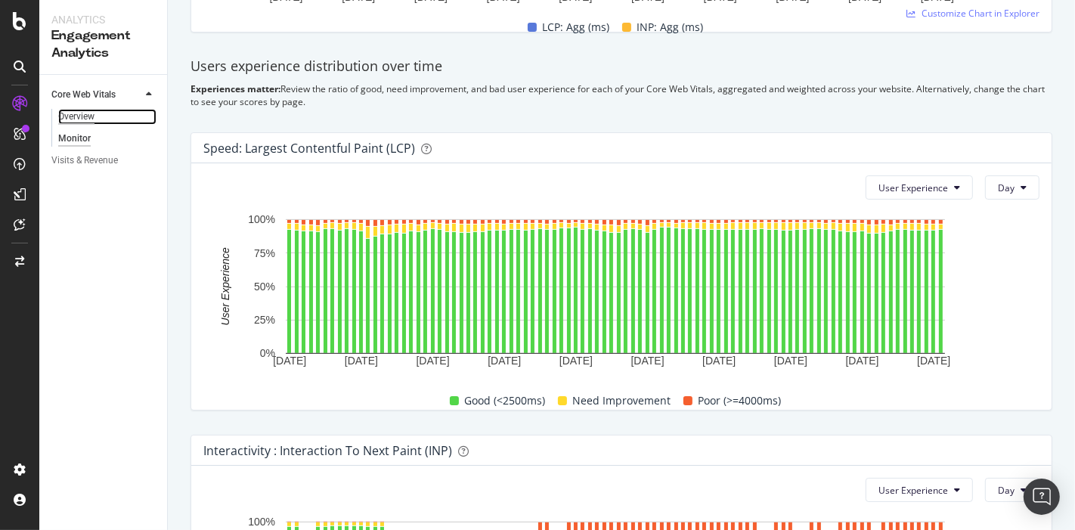
scroll to position [401, 0]
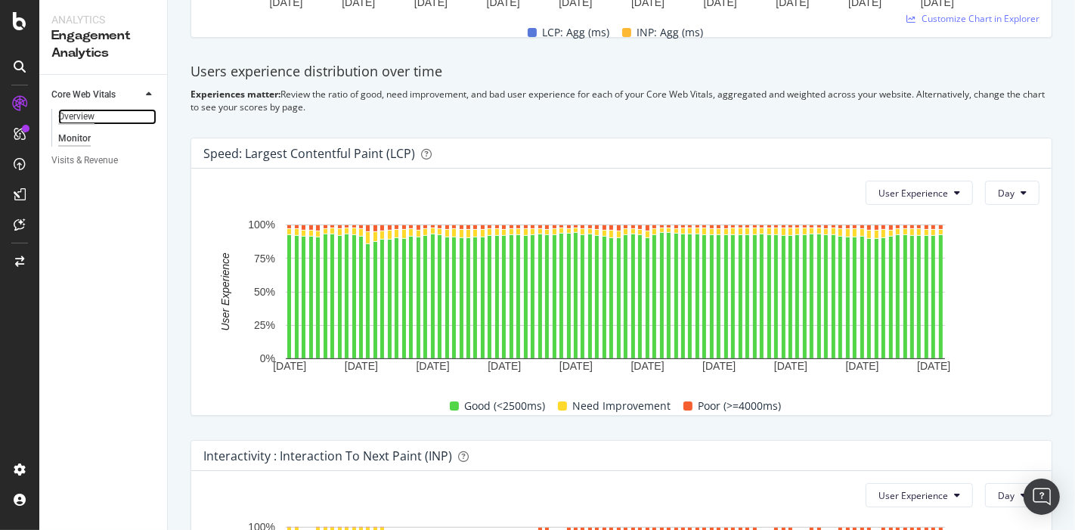
click at [64, 119] on div "Overview" at bounding box center [76, 117] width 36 height 16
